Goal: Information Seeking & Learning: Learn about a topic

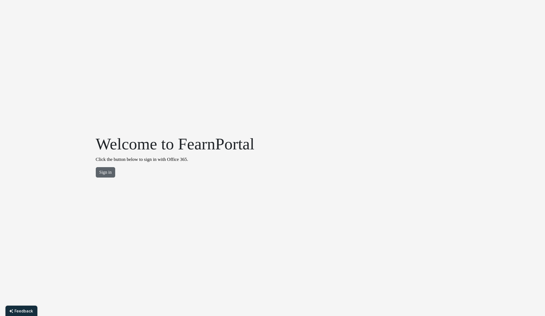
click at [108, 170] on button "Sign in" at bounding box center [106, 172] width 20 height 10
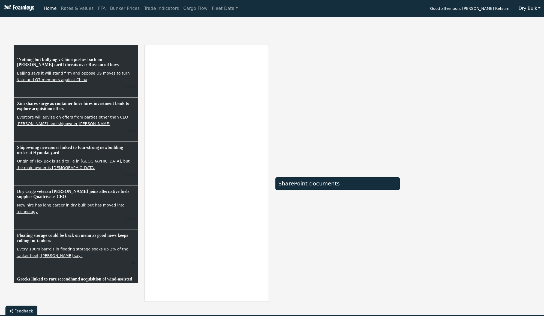
click at [529, 10] on button "Dry Bulk" at bounding box center [529, 8] width 29 height 10
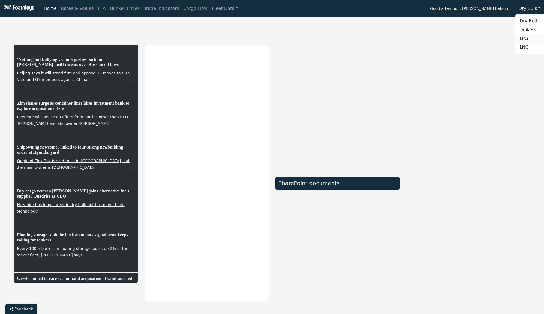
click at [526, 40] on link "LPG" at bounding box center [537, 38] width 43 height 9
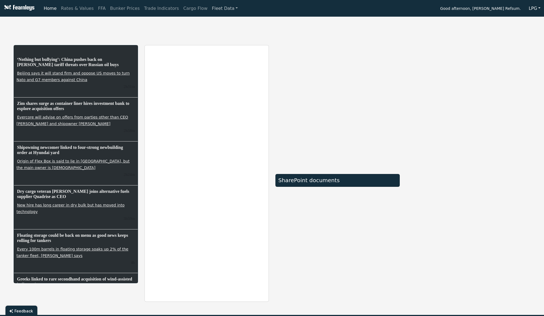
click at [210, 12] on link "Fleet Data" at bounding box center [225, 8] width 30 height 11
click at [214, 25] on link "Fleet Stats" at bounding box center [231, 23] width 34 height 11
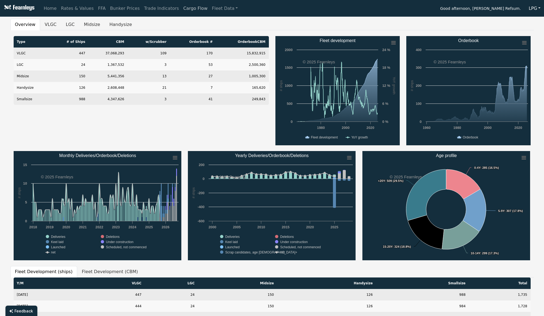
click at [182, 10] on link "Cargo Flow" at bounding box center [195, 8] width 29 height 11
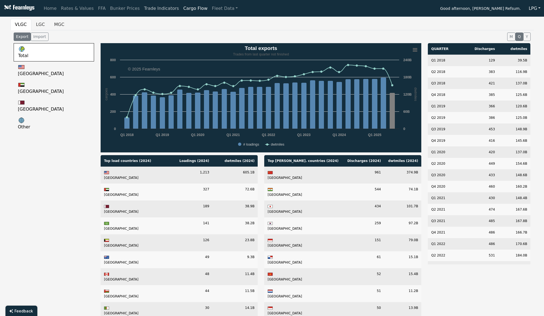
click at [159, 8] on link "Trade Indicators" at bounding box center [161, 8] width 39 height 11
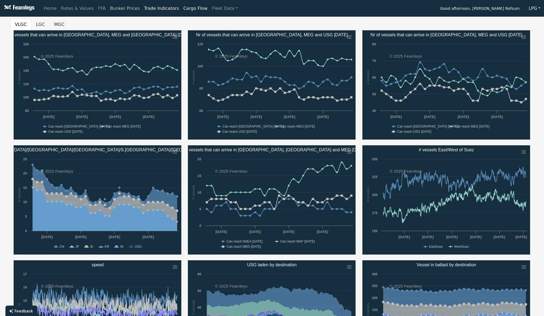
click at [120, 9] on link "Bunker Prices" at bounding box center [125, 8] width 34 height 11
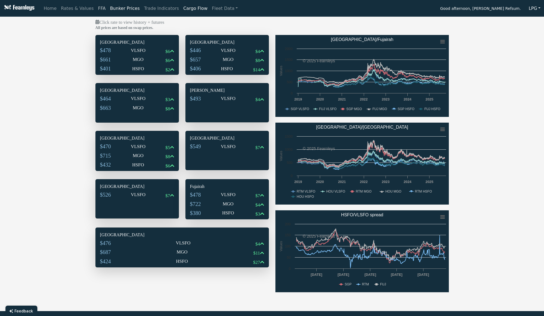
click at [99, 10] on link "FFA" at bounding box center [102, 8] width 12 height 11
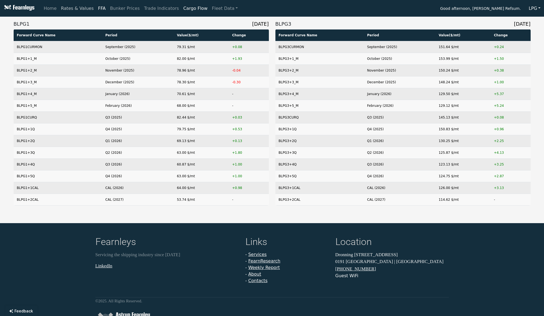
click at [83, 9] on link "Rates & Values" at bounding box center [77, 8] width 37 height 11
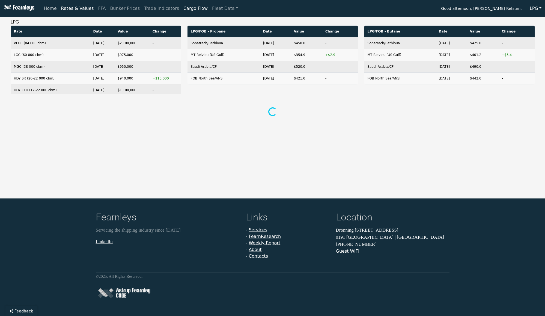
click at [49, 7] on link "Home" at bounding box center [49, 8] width 17 height 11
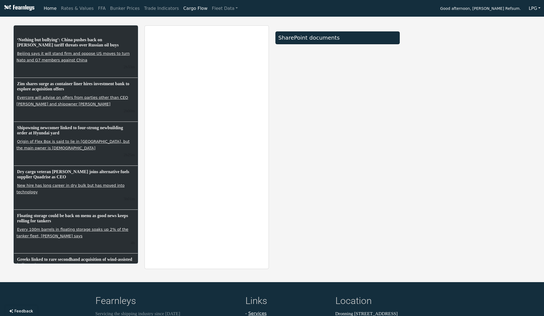
click at [410, 300] on h4 "Location" at bounding box center [392, 301] width 113 height 13
